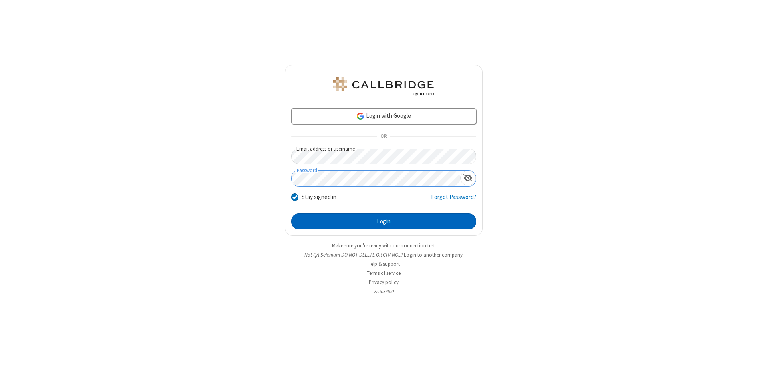
click at [384, 221] on button "Login" at bounding box center [383, 221] width 185 height 16
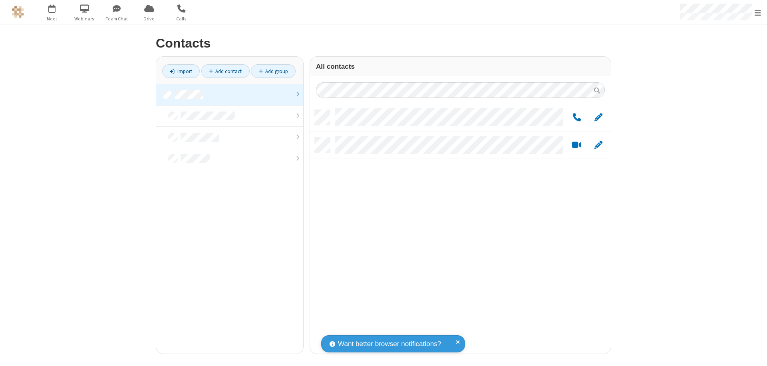
click at [273, 71] on link "Add group" at bounding box center [273, 71] width 45 height 14
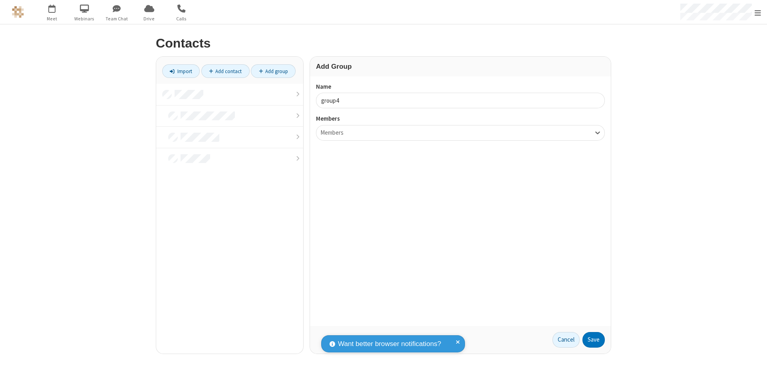
type input "group4"
type input "name20"
click at [594, 340] on button "Save" at bounding box center [594, 340] width 22 height 16
click at [225, 71] on link "Add contact" at bounding box center [225, 71] width 48 height 14
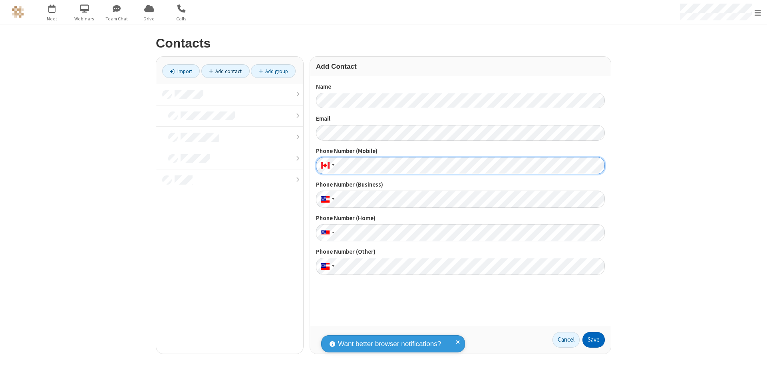
click at [594, 340] on button "Save" at bounding box center [594, 340] width 22 height 16
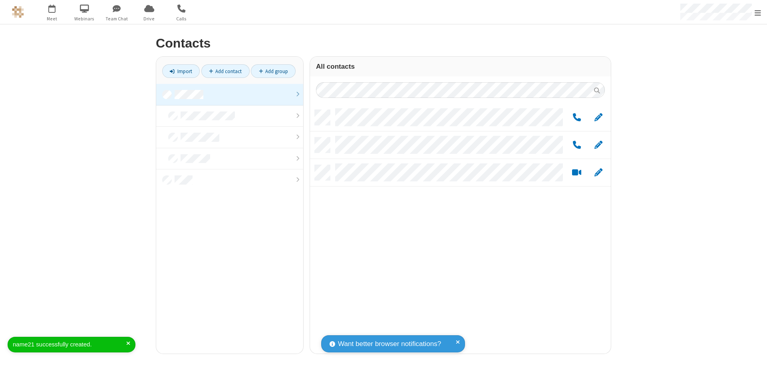
scroll to position [244, 295]
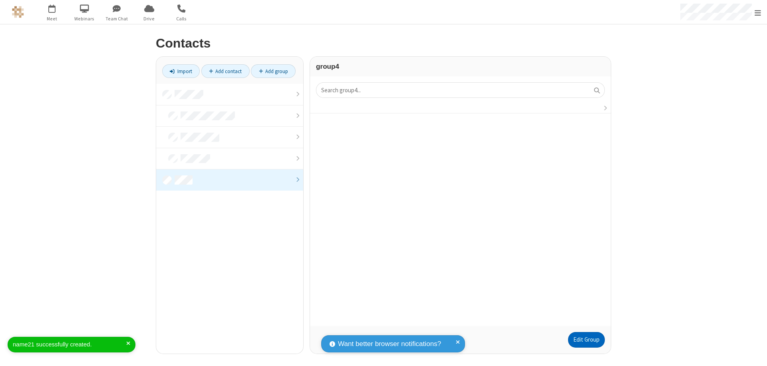
click at [586, 340] on link "Edit Group" at bounding box center [586, 340] width 37 height 16
